Goal: Navigation & Orientation: Find specific page/section

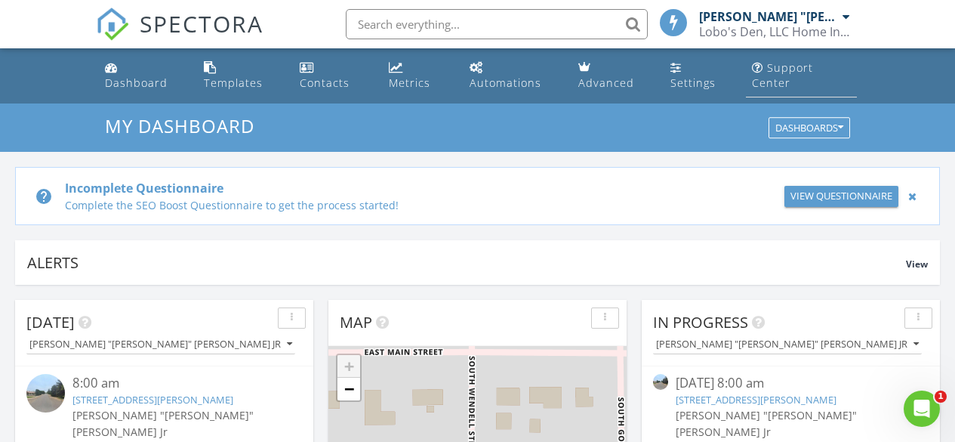
click at [779, 72] on div "Support Center" at bounding box center [782, 74] width 61 height 29
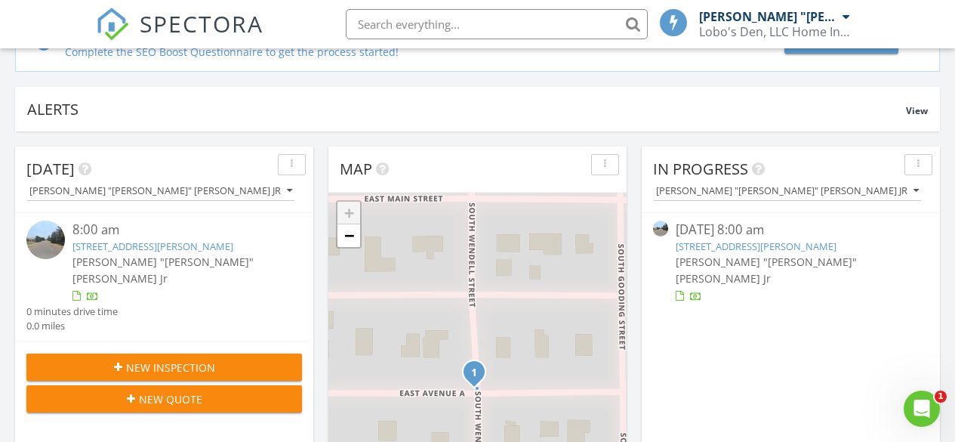
scroll to position [154, 0]
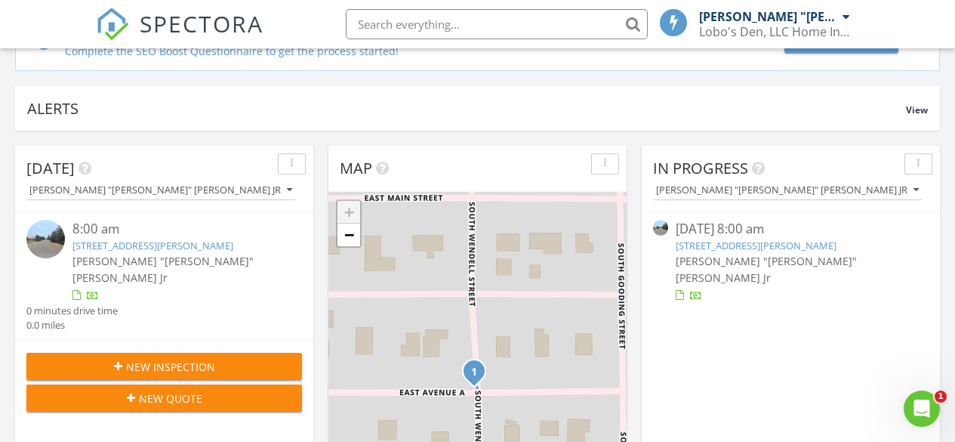
click at [742, 226] on div "08/28/25 8:00 am" at bounding box center [791, 229] width 230 height 19
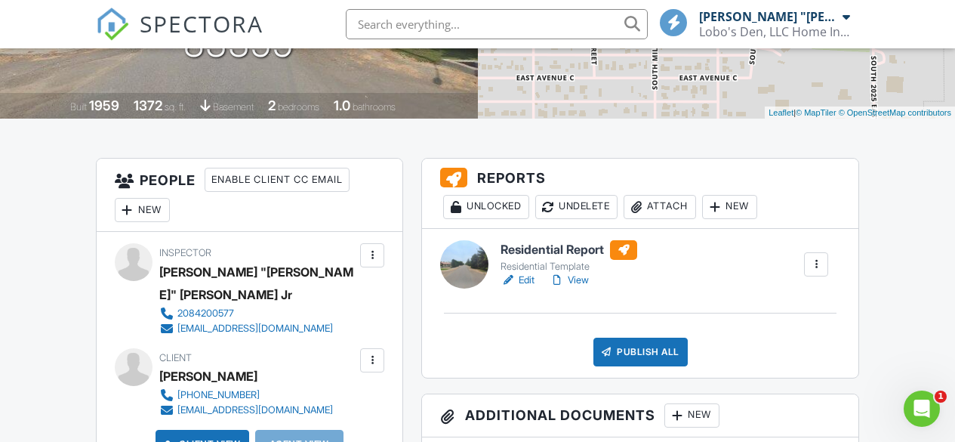
click at [524, 260] on h6 "Residential Report" at bounding box center [569, 250] width 137 height 20
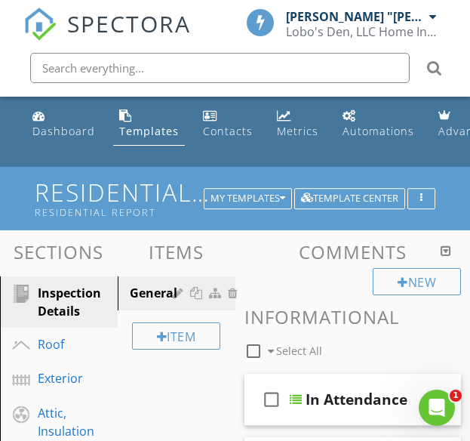
click at [95, 23] on span "SPECTORA" at bounding box center [129, 24] width 124 height 32
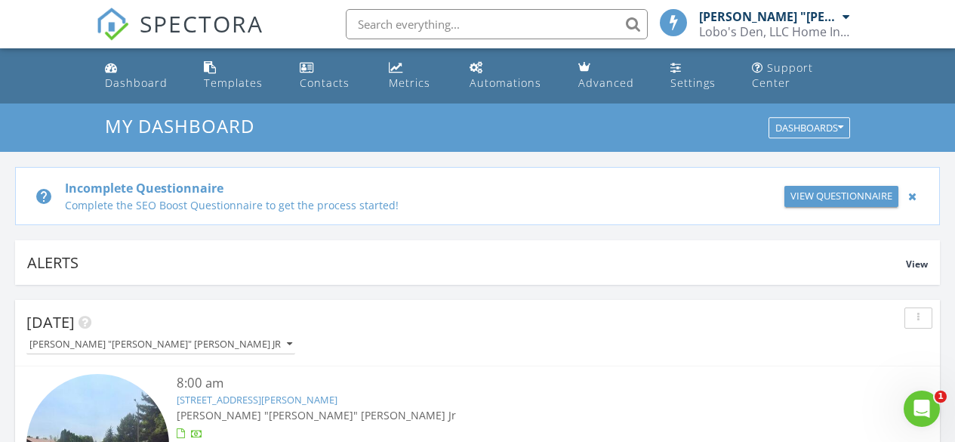
scroll to position [2606, 979]
